Goal: Navigation & Orientation: Go to known website

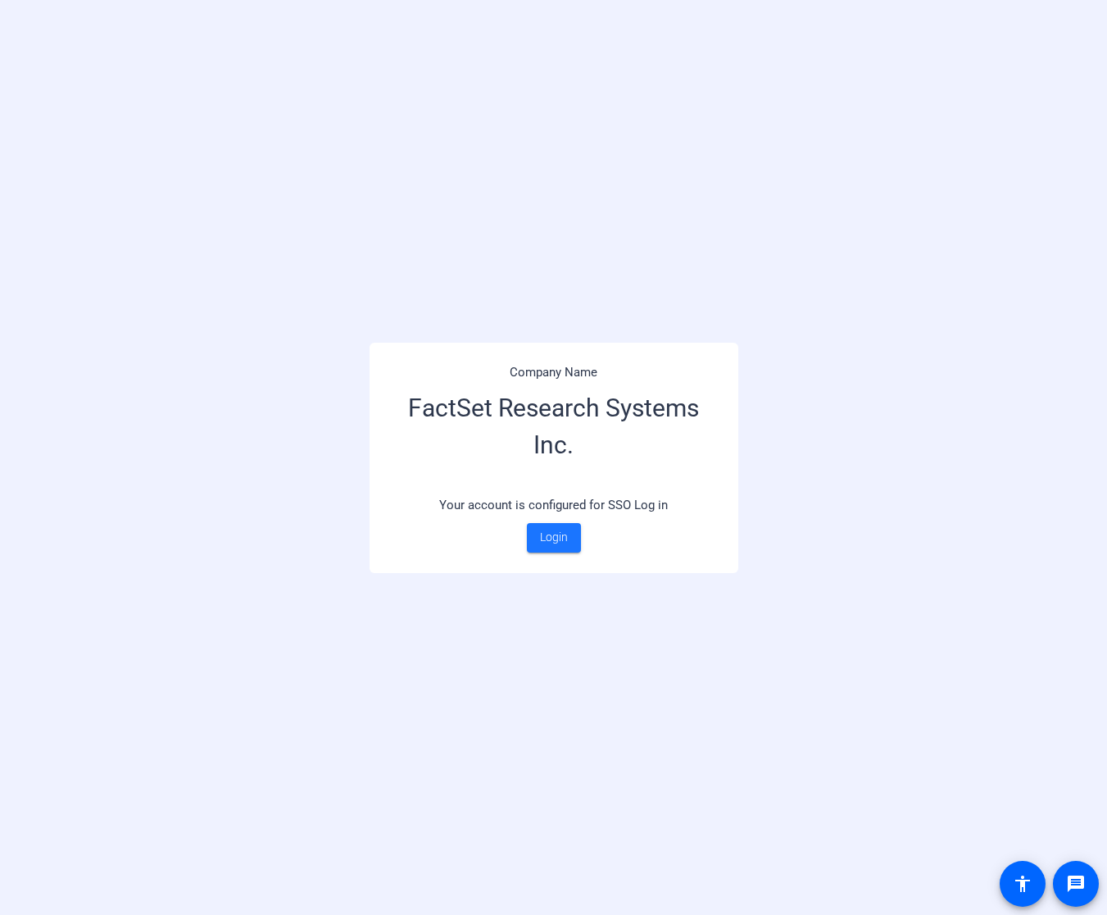
click at [540, 535] on span "Login" at bounding box center [554, 537] width 28 height 17
click at [554, 543] on span "Login" at bounding box center [554, 537] width 28 height 17
